Goal: Task Accomplishment & Management: Use online tool/utility

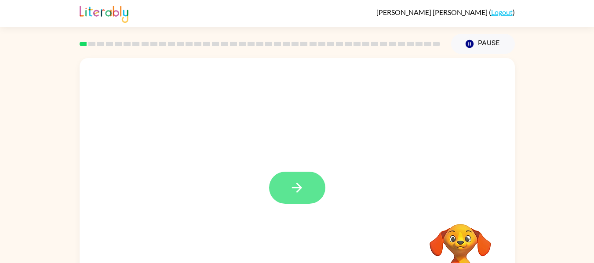
click at [296, 189] on icon "button" at bounding box center [296, 187] width 15 height 15
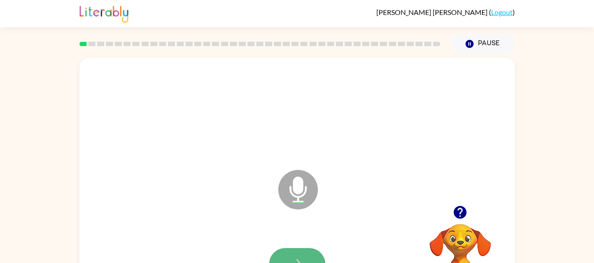
click at [303, 258] on icon "button" at bounding box center [296, 264] width 15 height 15
click at [303, 254] on button "button" at bounding box center [297, 264] width 56 height 32
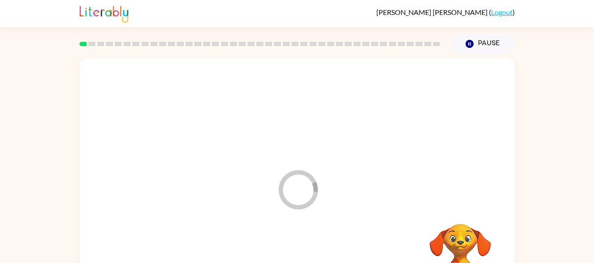
click at [303, 254] on div at bounding box center [297, 265] width 418 height 72
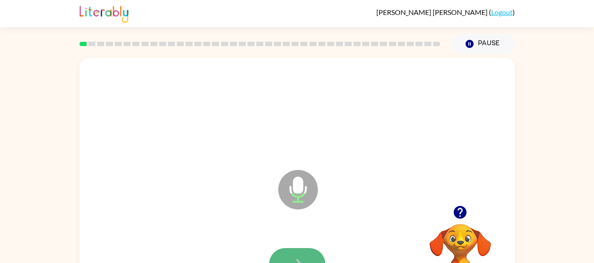
click at [291, 258] on icon "button" at bounding box center [296, 264] width 15 height 15
click at [152, 215] on div "Microphone The Microphone is here when it is your turn to talk" at bounding box center [297, 183] width 435 height 251
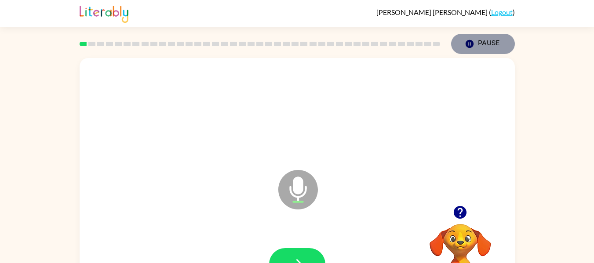
click at [470, 41] on icon "button" at bounding box center [469, 44] width 8 height 8
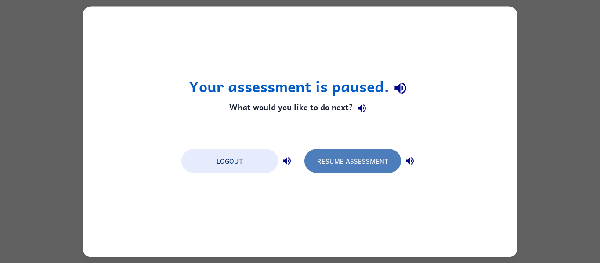
click at [382, 156] on button "Resume Assessment" at bounding box center [353, 161] width 97 height 24
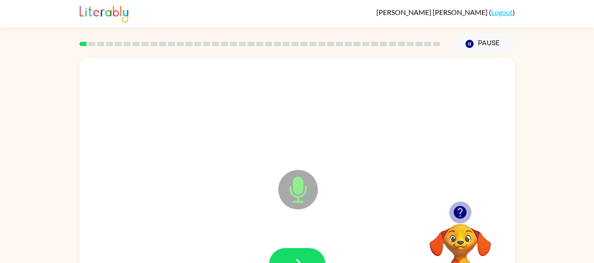
click at [456, 207] on icon "button" at bounding box center [459, 212] width 15 height 15
click at [305, 258] on button "button" at bounding box center [297, 264] width 56 height 32
click at [496, 12] on link "Logout" at bounding box center [502, 12] width 22 height 8
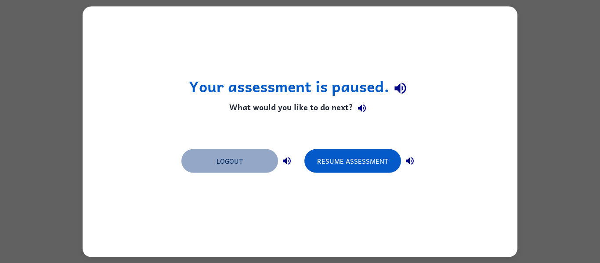
click at [226, 155] on button "Logout" at bounding box center [230, 161] width 97 height 24
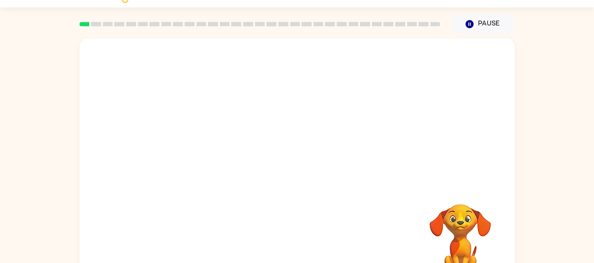
scroll to position [19, 0]
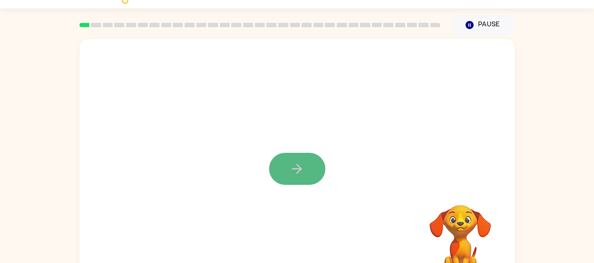
click at [289, 171] on icon "button" at bounding box center [296, 168] width 15 height 15
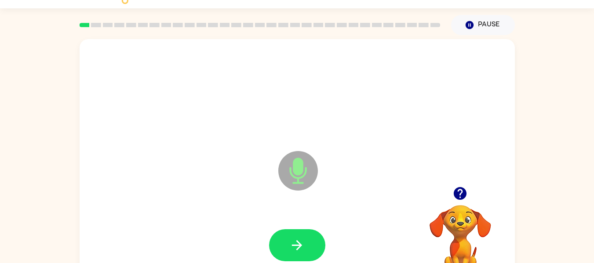
click at [451, 227] on video "Your browser must support playing .mp4 files to use Literably. Please try using…" at bounding box center [460, 236] width 88 height 88
click at [460, 191] on icon "button" at bounding box center [460, 193] width 13 height 13
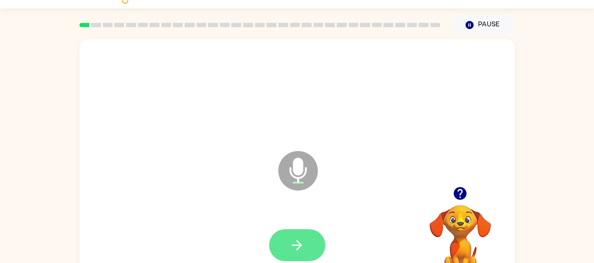
click at [306, 247] on button "button" at bounding box center [297, 245] width 56 height 32
click at [307, 246] on button "button" at bounding box center [297, 245] width 56 height 32
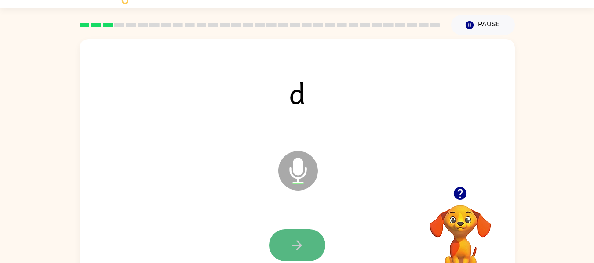
click at [307, 246] on button "button" at bounding box center [297, 245] width 56 height 32
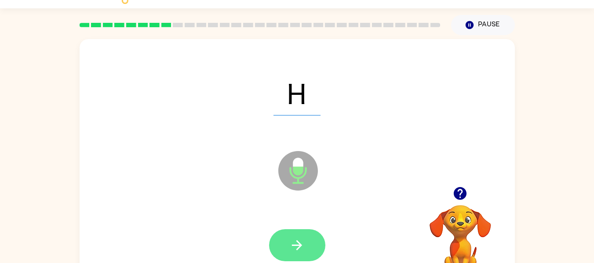
click at [307, 246] on button "button" at bounding box center [297, 245] width 56 height 32
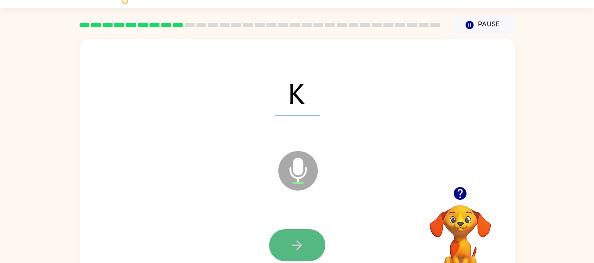
click at [307, 246] on button "button" at bounding box center [297, 245] width 56 height 32
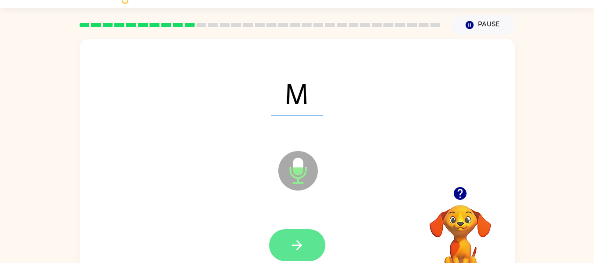
click at [307, 246] on button "button" at bounding box center [297, 245] width 56 height 32
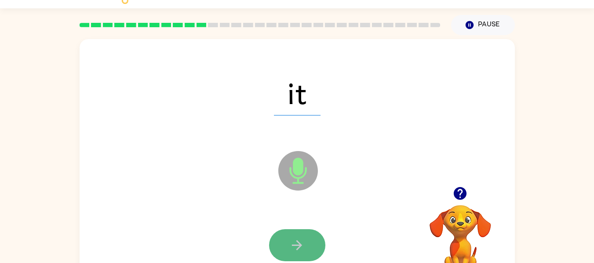
click at [307, 246] on button "button" at bounding box center [297, 245] width 56 height 32
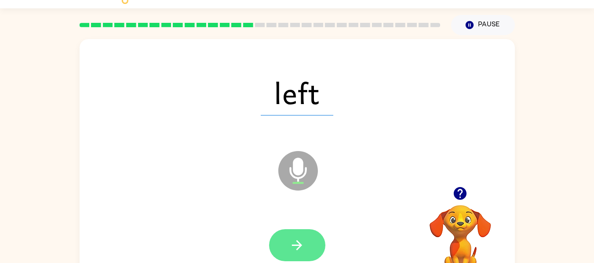
click at [307, 246] on button "button" at bounding box center [297, 245] width 56 height 32
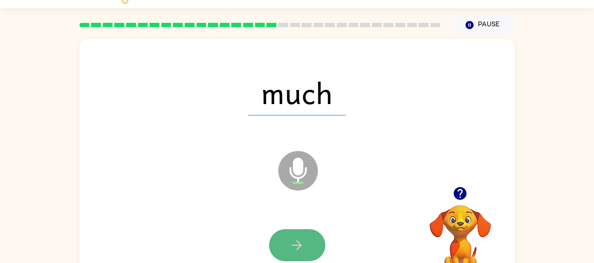
click at [307, 246] on button "button" at bounding box center [297, 245] width 56 height 32
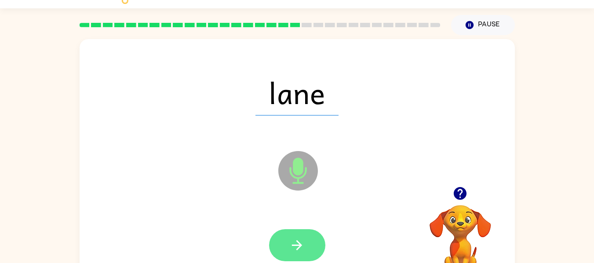
click at [307, 246] on button "button" at bounding box center [297, 245] width 56 height 32
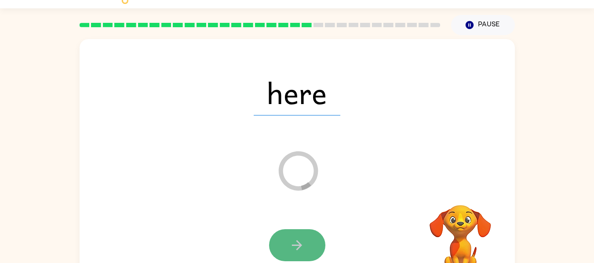
click at [307, 246] on button "button" at bounding box center [297, 245] width 56 height 32
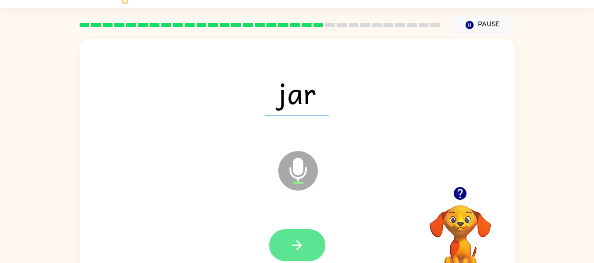
click at [307, 246] on button "button" at bounding box center [297, 245] width 56 height 32
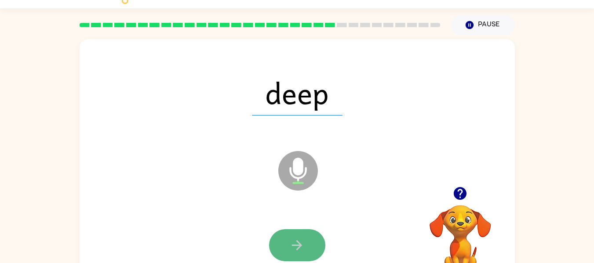
click at [307, 246] on button "button" at bounding box center [297, 245] width 56 height 32
click at [297, 251] on icon "button" at bounding box center [296, 245] width 15 height 15
click at [290, 242] on icon "button" at bounding box center [296, 245] width 15 height 15
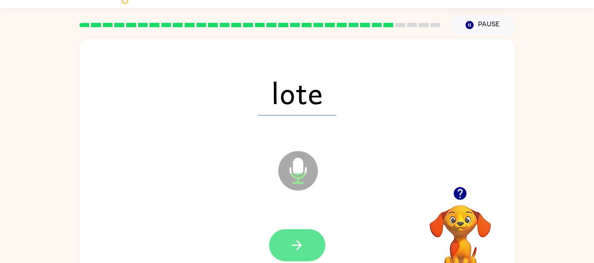
click at [289, 244] on button "button" at bounding box center [297, 245] width 56 height 32
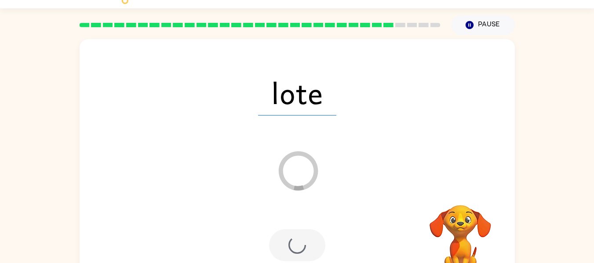
click at [289, 244] on div at bounding box center [297, 245] width 56 height 32
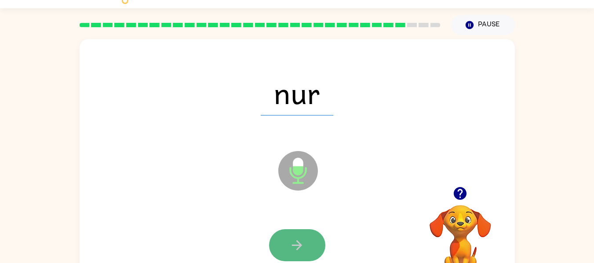
click at [289, 244] on button "button" at bounding box center [297, 245] width 56 height 32
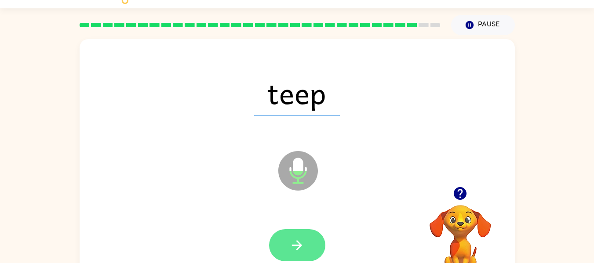
click at [289, 244] on button "button" at bounding box center [297, 245] width 56 height 32
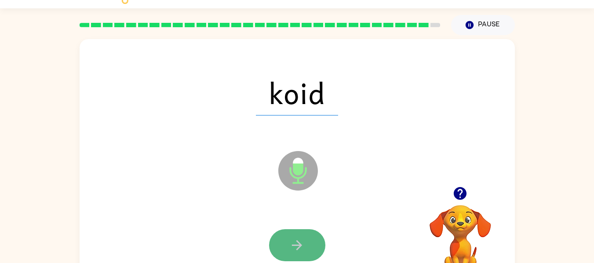
click at [289, 244] on button "button" at bounding box center [297, 245] width 56 height 32
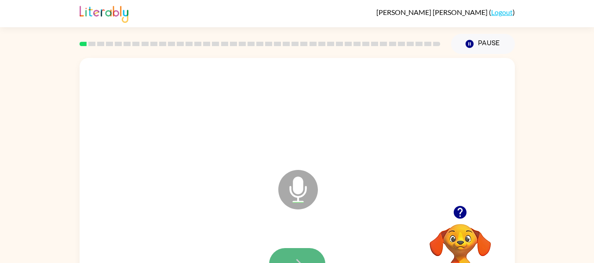
click at [274, 255] on button "button" at bounding box center [297, 264] width 56 height 32
click at [291, 260] on icon "button" at bounding box center [296, 264] width 15 height 15
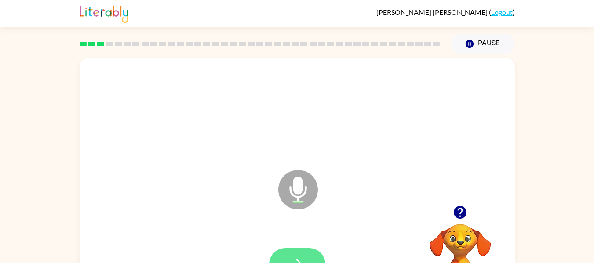
click at [290, 261] on icon "button" at bounding box center [296, 264] width 15 height 15
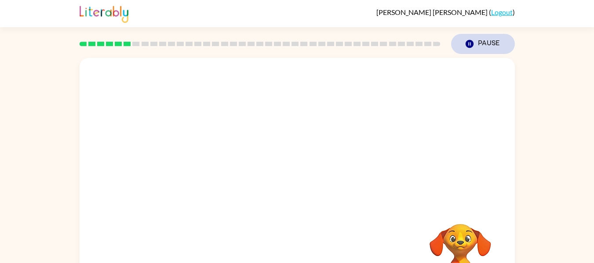
click at [469, 43] on icon "Pause" at bounding box center [470, 44] width 10 height 10
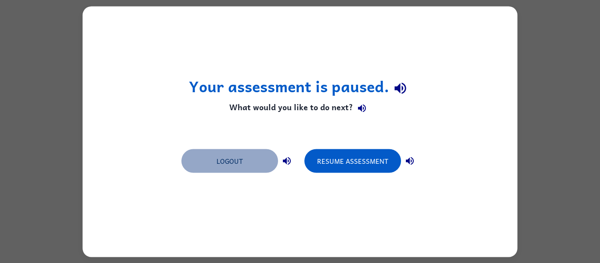
click at [235, 163] on button "Logout" at bounding box center [230, 161] width 97 height 24
